Goal: Use online tool/utility: Utilize a website feature to perform a specific function

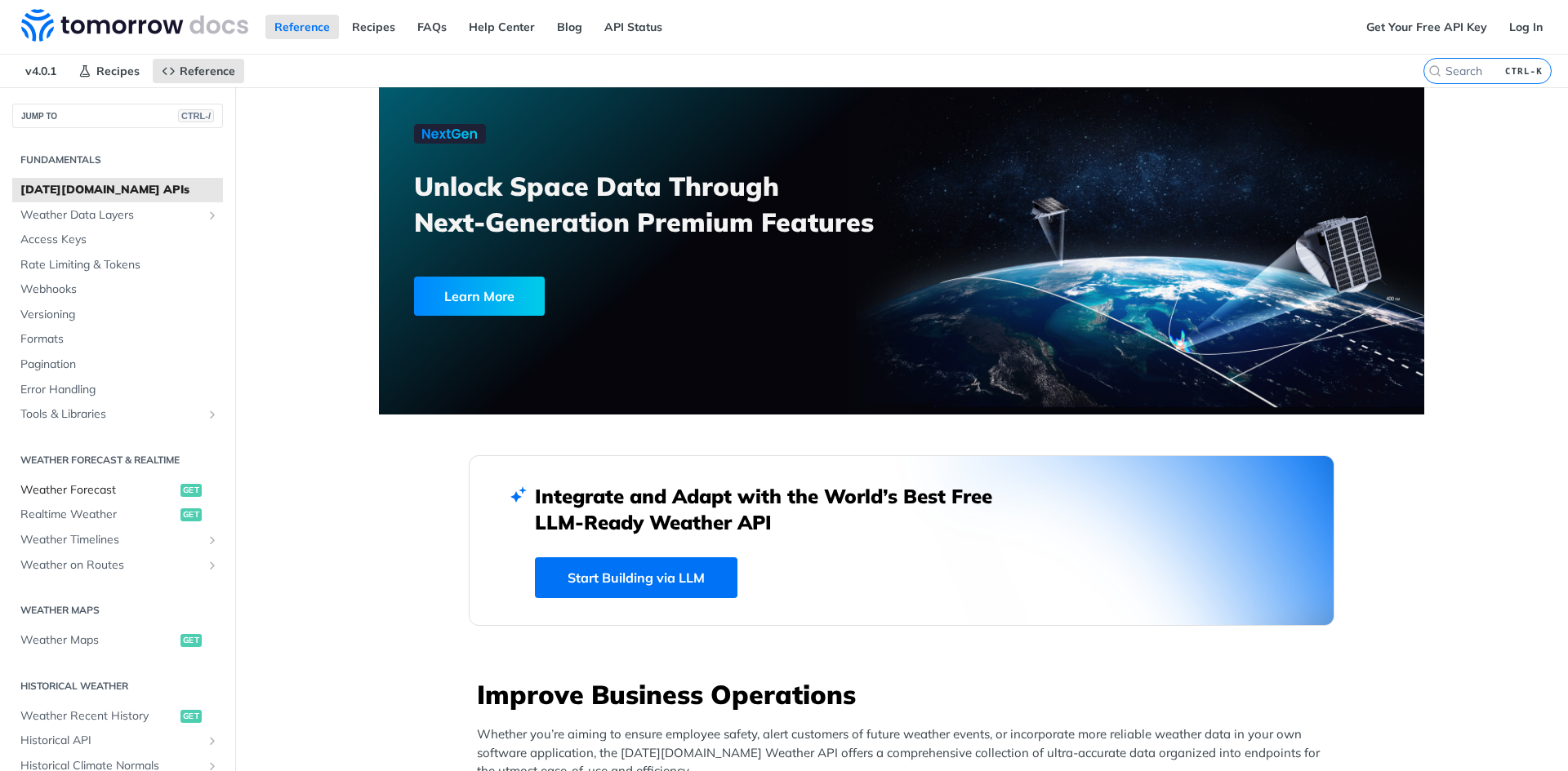
click at [67, 494] on span "Weather Forecast" at bounding box center [98, 491] width 156 height 17
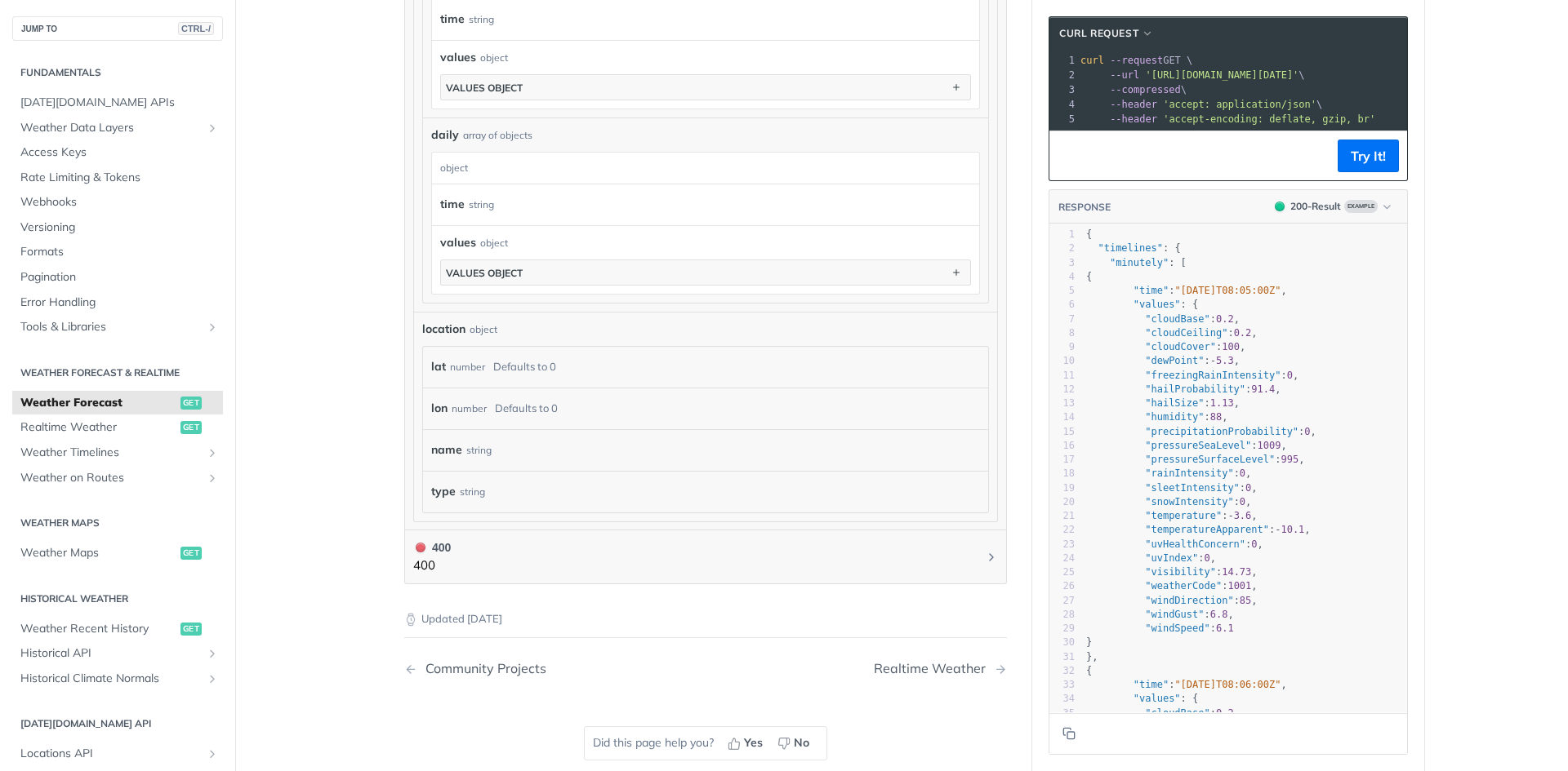
scroll to position [1207, 0]
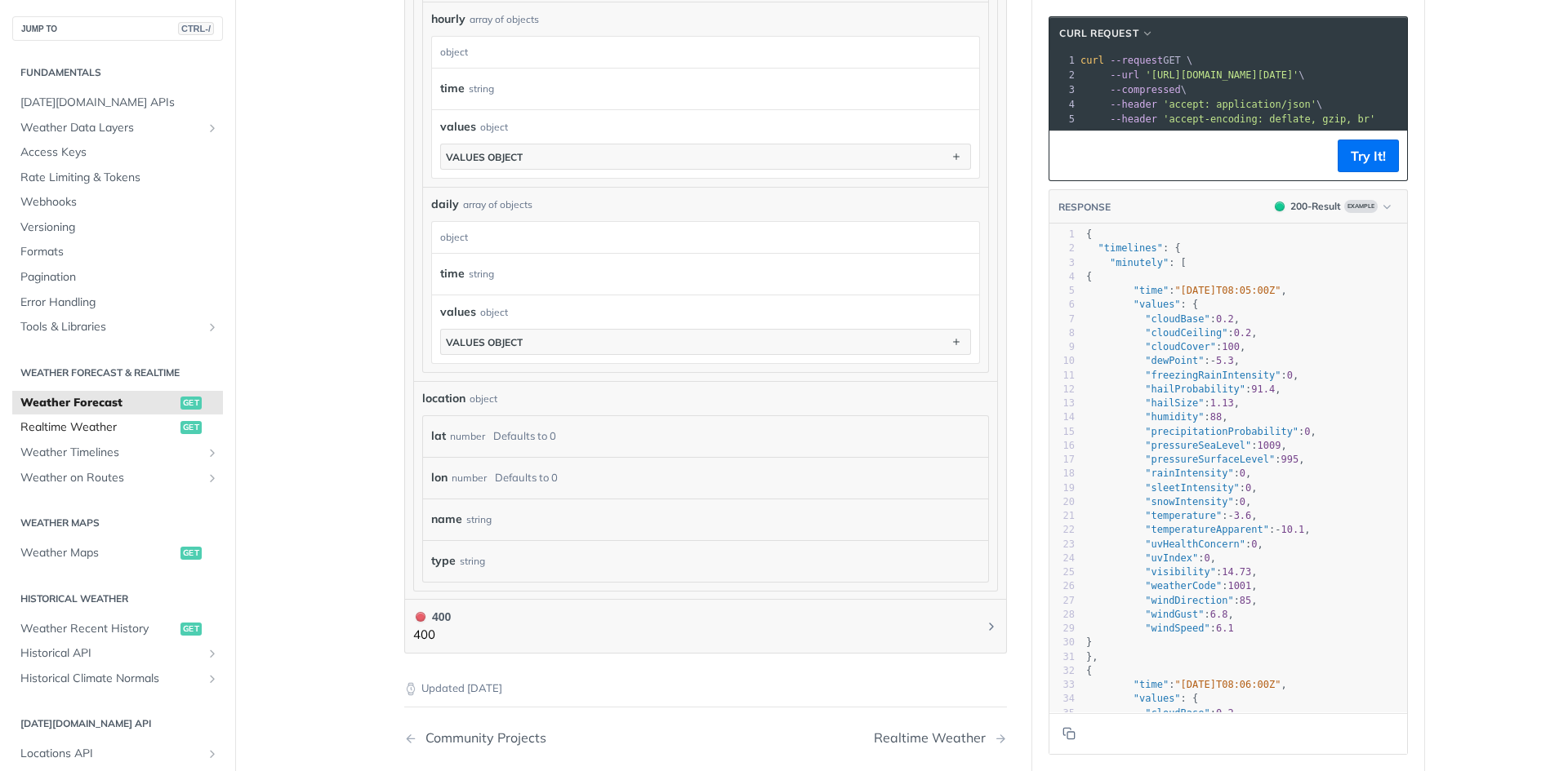
click at [78, 431] on span "Realtime Weather" at bounding box center [98, 428] width 156 height 17
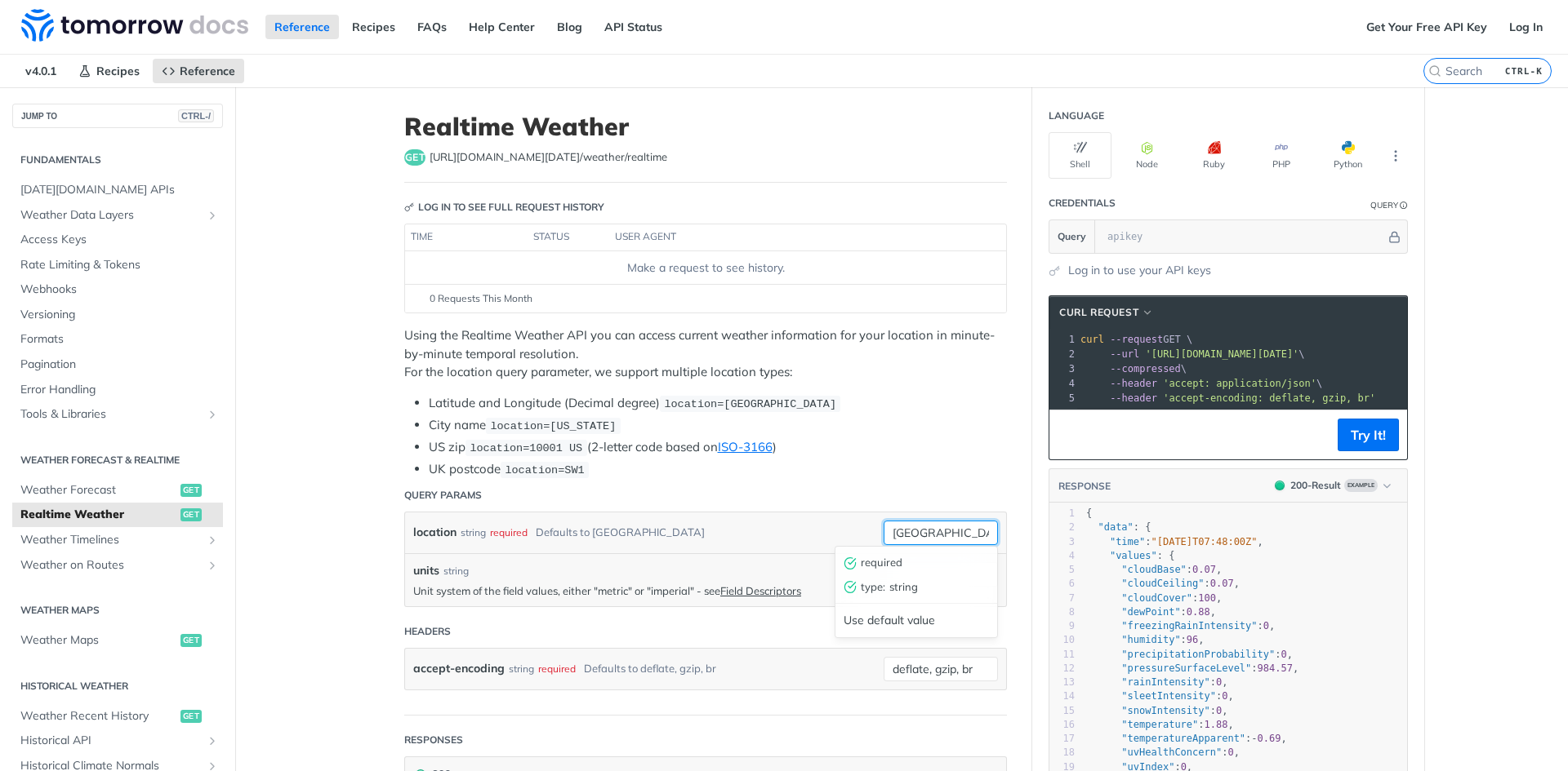
click at [919, 530] on input "toronto" at bounding box center [940, 533] width 114 height 25
type input "Минск"
click at [834, 399] on li "Latitude and Longitude (Decimal degree) location=42.3478, -71.0466" at bounding box center [718, 403] width 578 height 18
click at [1356, 442] on button "Try It!" at bounding box center [1368, 435] width 61 height 32
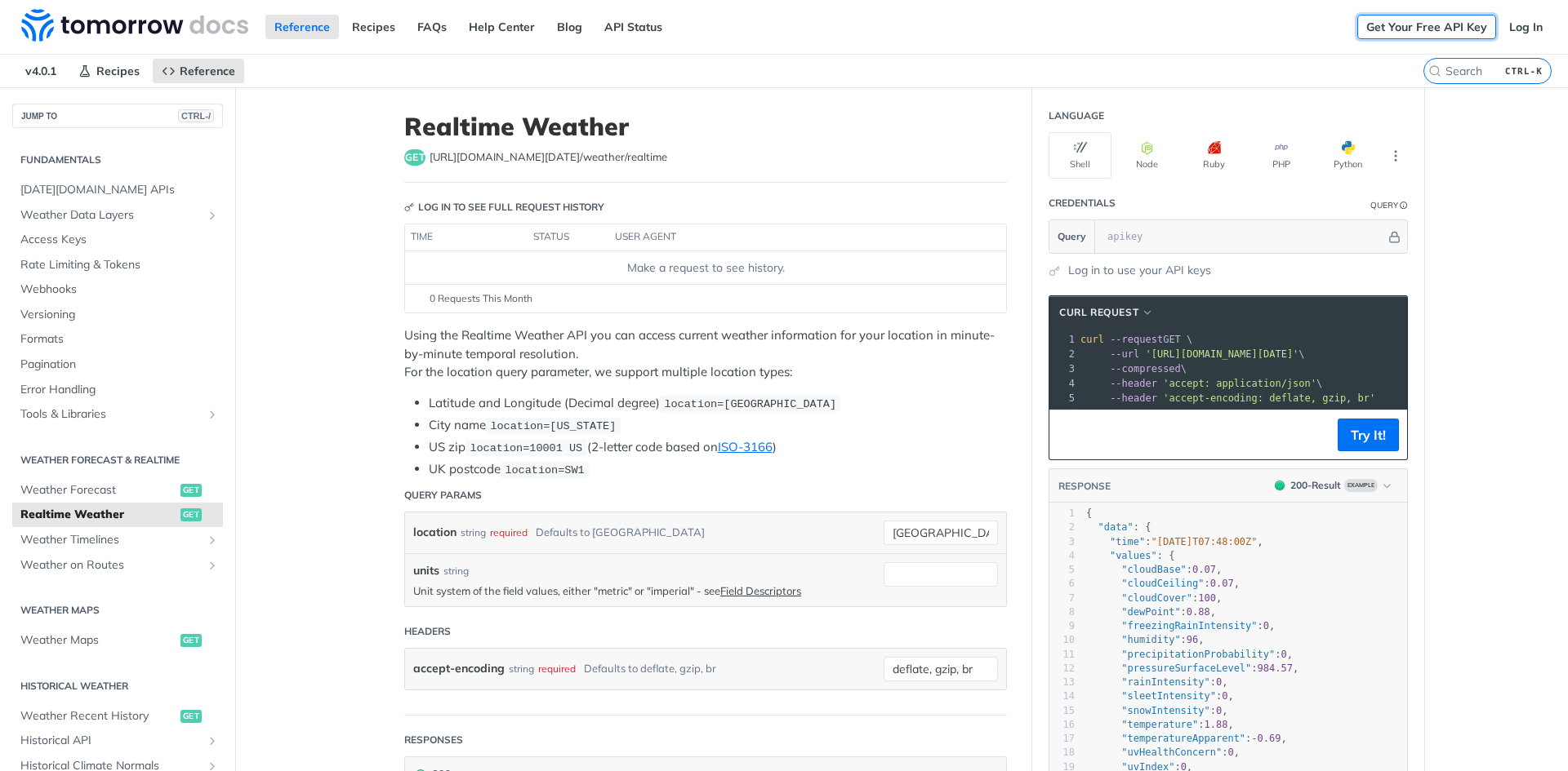
click at [1392, 19] on link "Get Your Free API Key" at bounding box center [1427, 27] width 138 height 25
click at [1513, 32] on link "Log In" at bounding box center [1526, 27] width 52 height 25
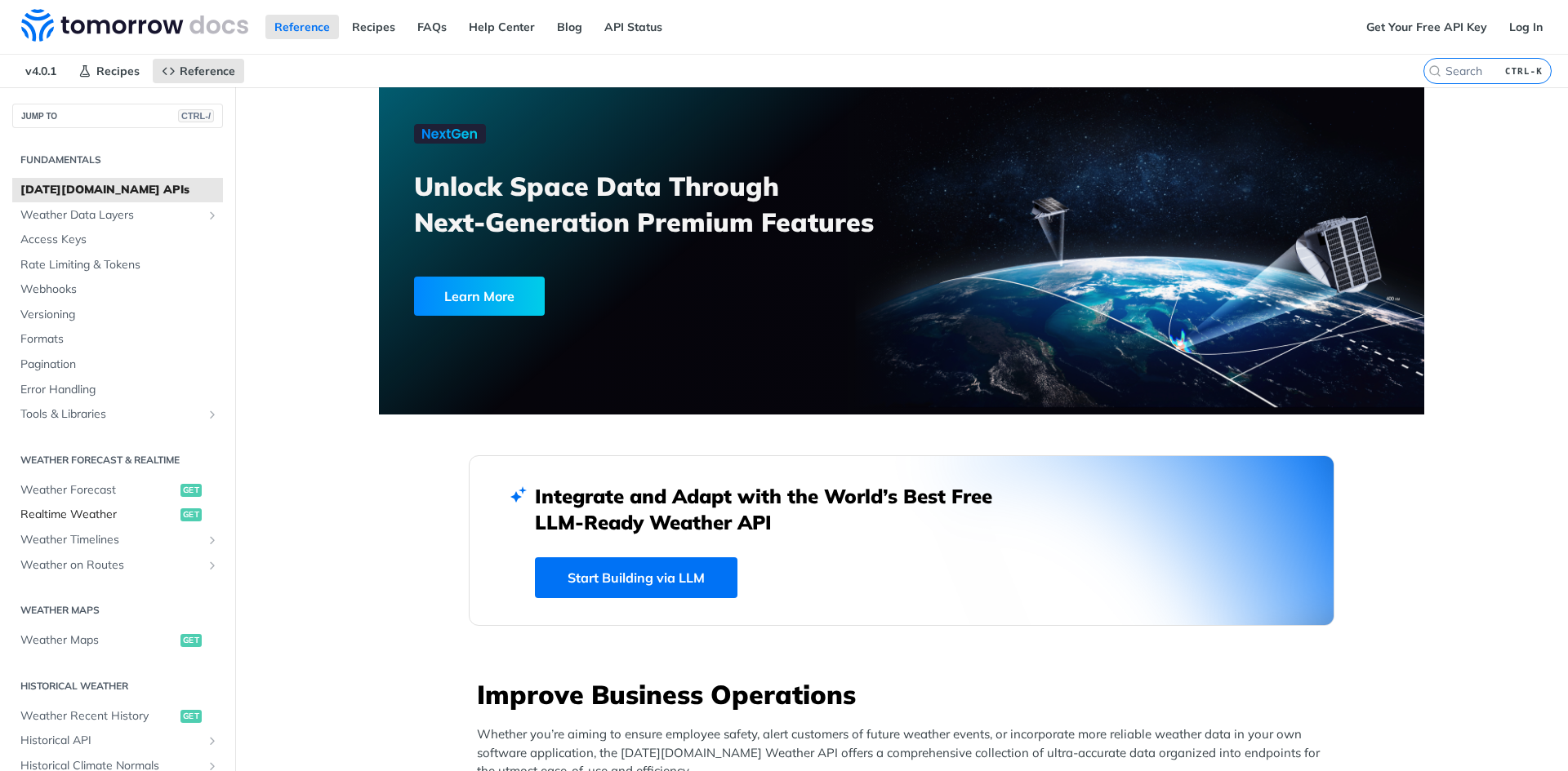
click at [62, 511] on span "Realtime Weather" at bounding box center [98, 515] width 156 height 17
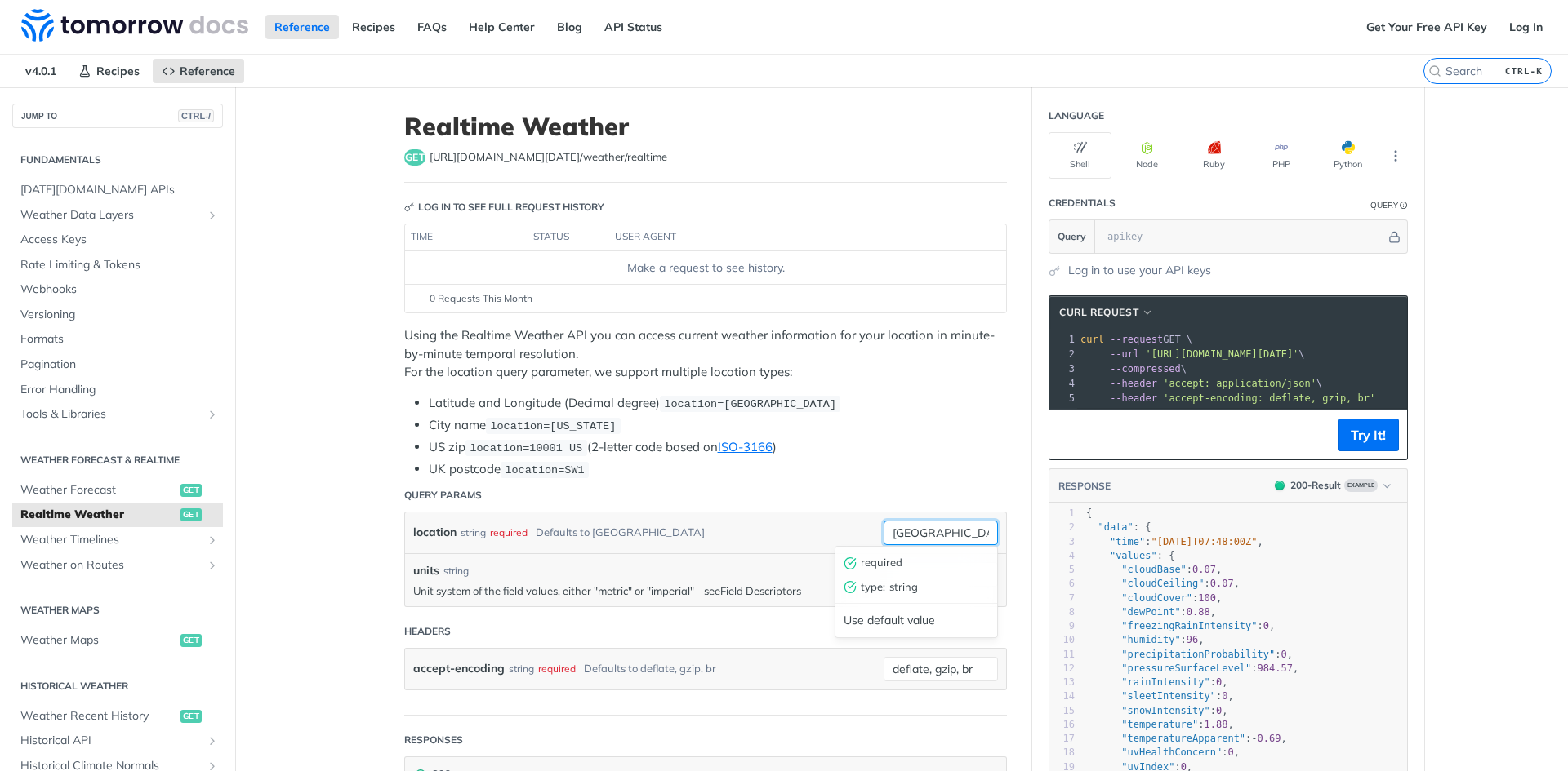
click at [911, 527] on input "toronto" at bounding box center [940, 533] width 114 height 25
type input "минск"
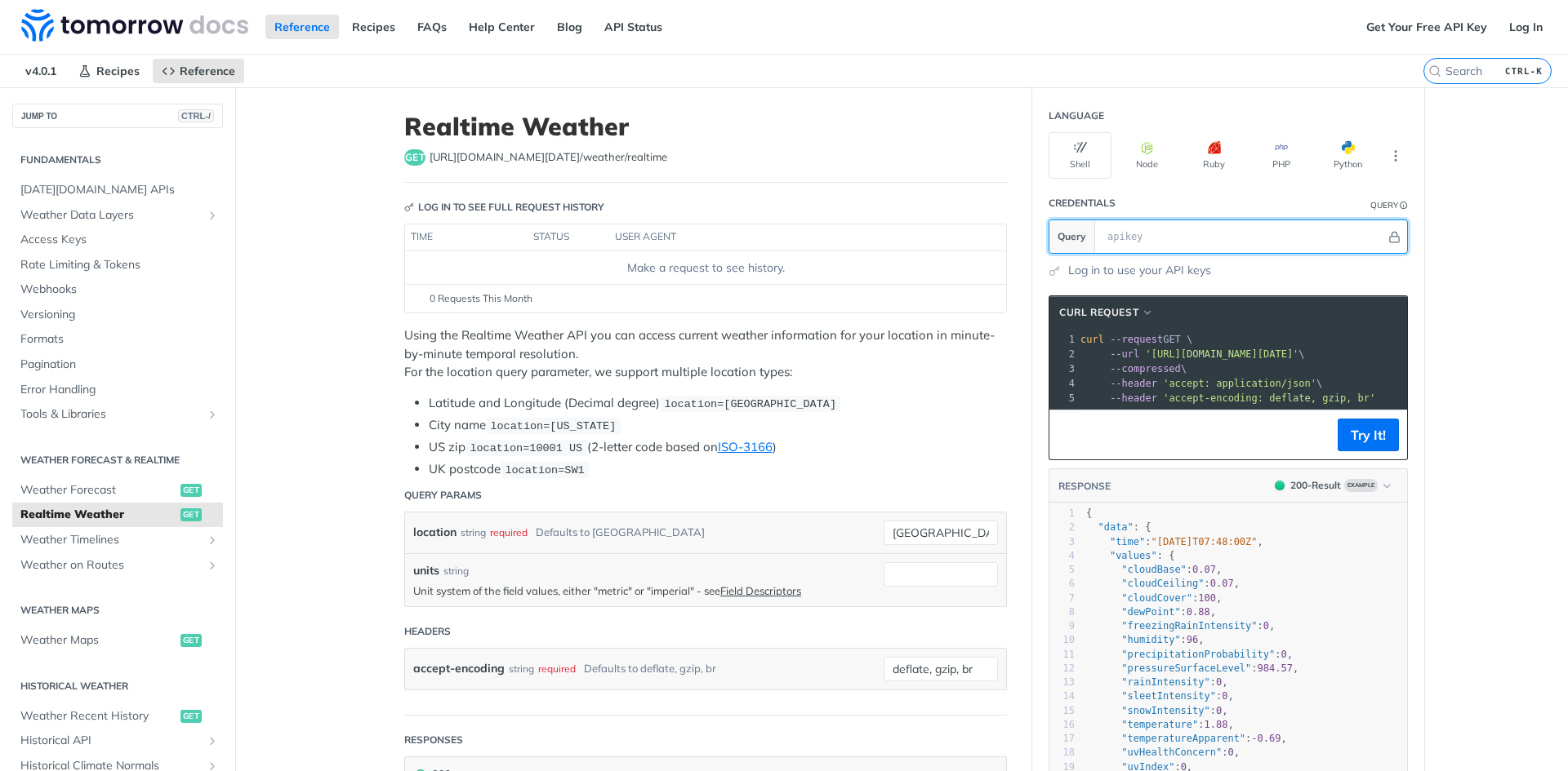
click at [1142, 238] on input "text" at bounding box center [1242, 237] width 287 height 32
paste input "PUs1Weo8dgBu2iMI2jfVwbWUXxXJkLFm"
type input "PUs1Weo8dgBu2iMI2jfVwbWUXxXJkLFm"
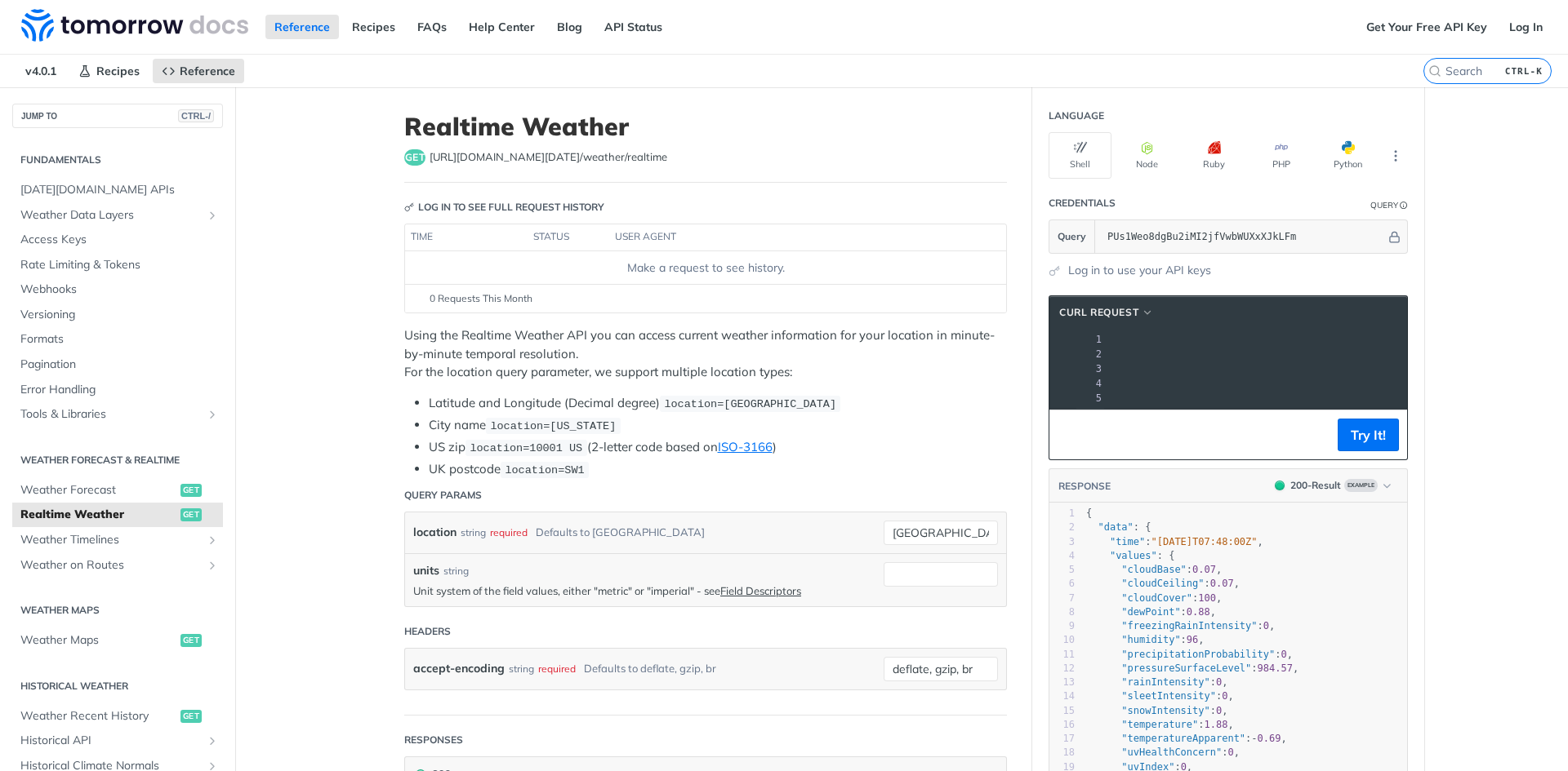
scroll to position [0, 490]
click at [1351, 447] on button "Try It!" at bounding box center [1368, 435] width 61 height 32
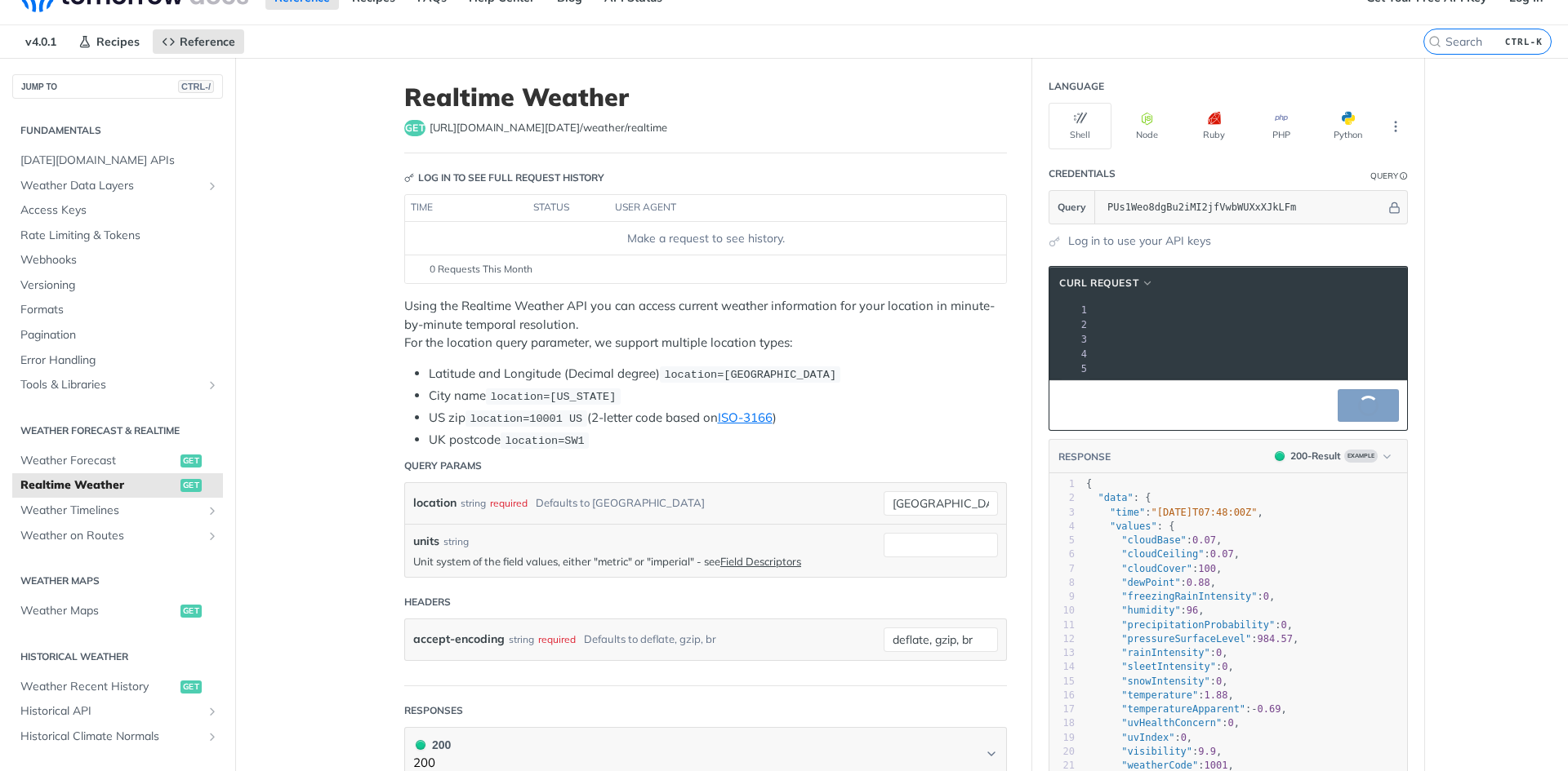
scroll to position [0, 0]
